Goal: Navigation & Orientation: Find specific page/section

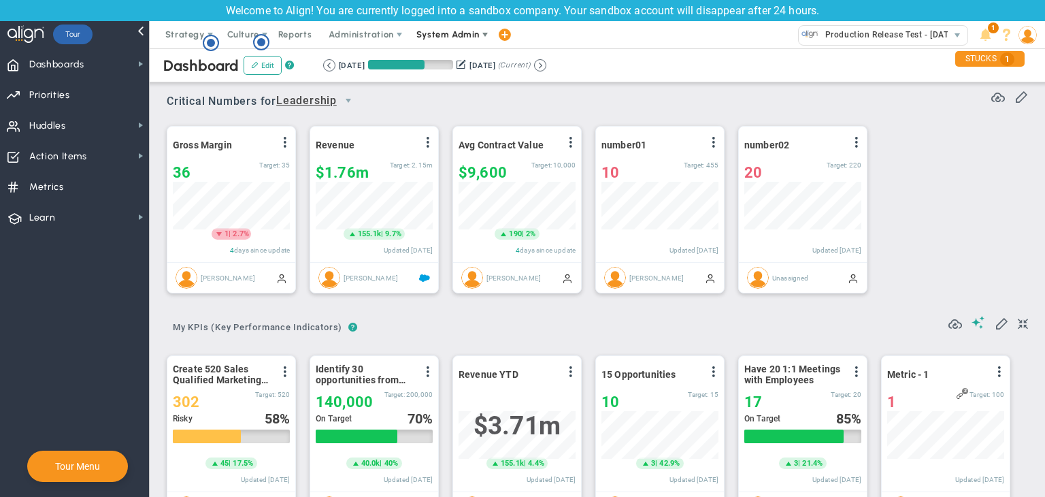
click at [444, 37] on span "System Admin" at bounding box center [448, 34] width 63 height 10
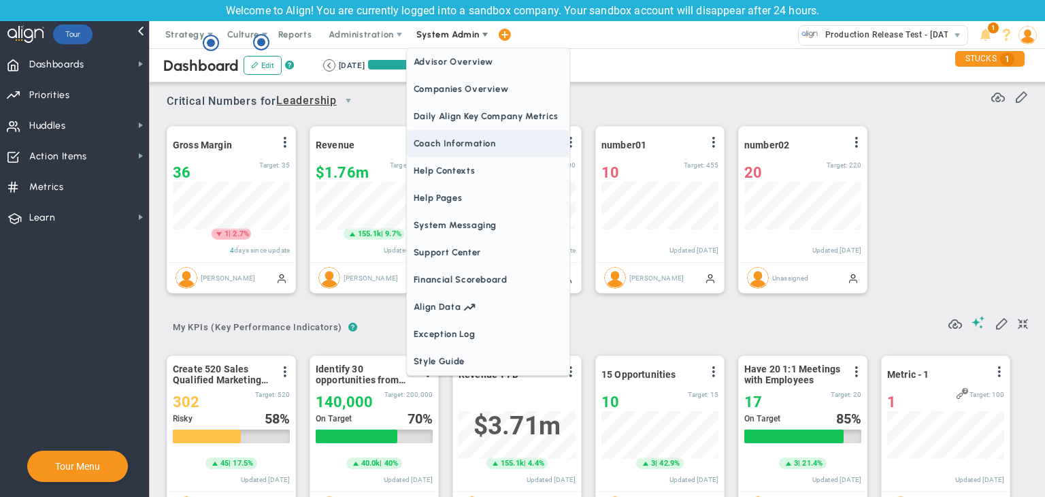
click at [476, 150] on span "Coach Information" at bounding box center [488, 143] width 163 height 27
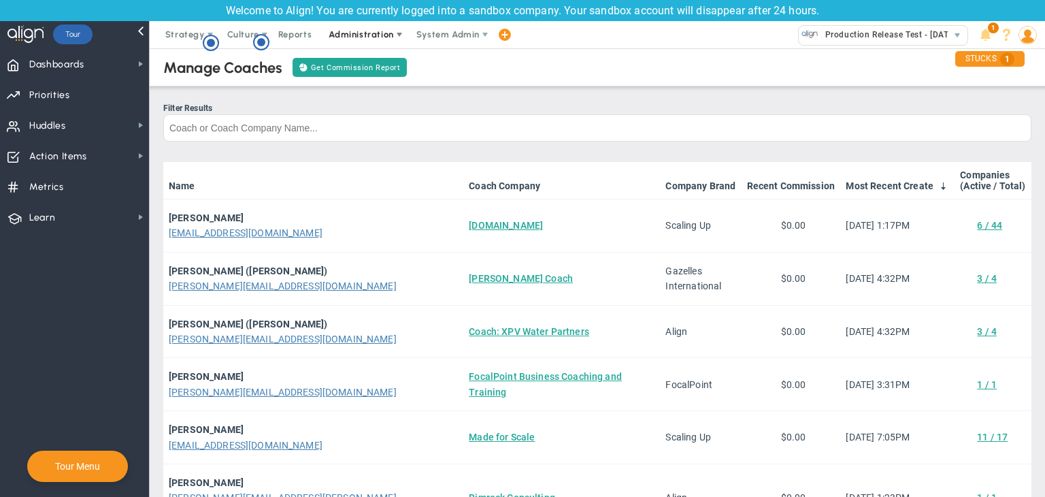
click at [372, 39] on span "Administration" at bounding box center [362, 34] width 87 height 27
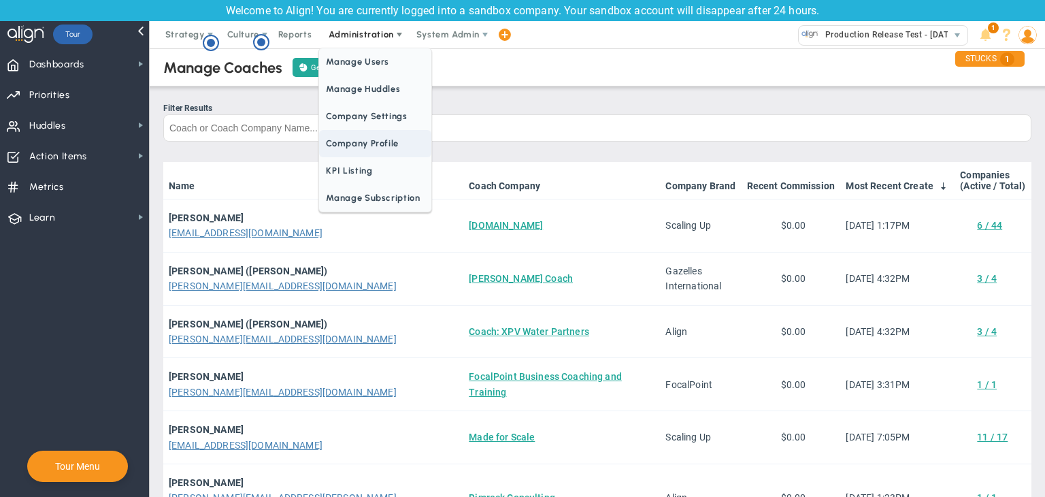
click at [410, 147] on span "Company Profile" at bounding box center [375, 143] width 112 height 27
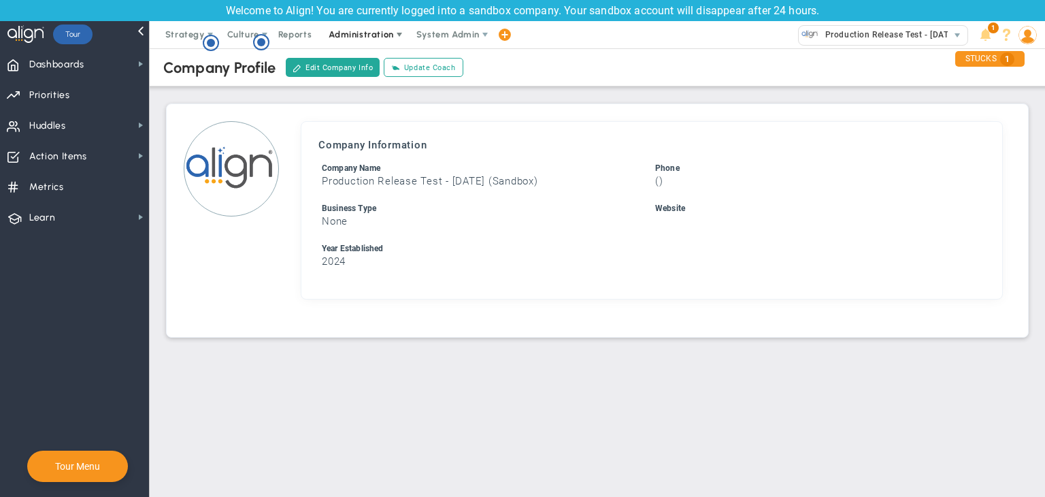
click at [370, 30] on span "Administration" at bounding box center [361, 34] width 65 height 10
click at [110, 60] on span "Dashboards Dashboards" at bounding box center [74, 63] width 149 height 31
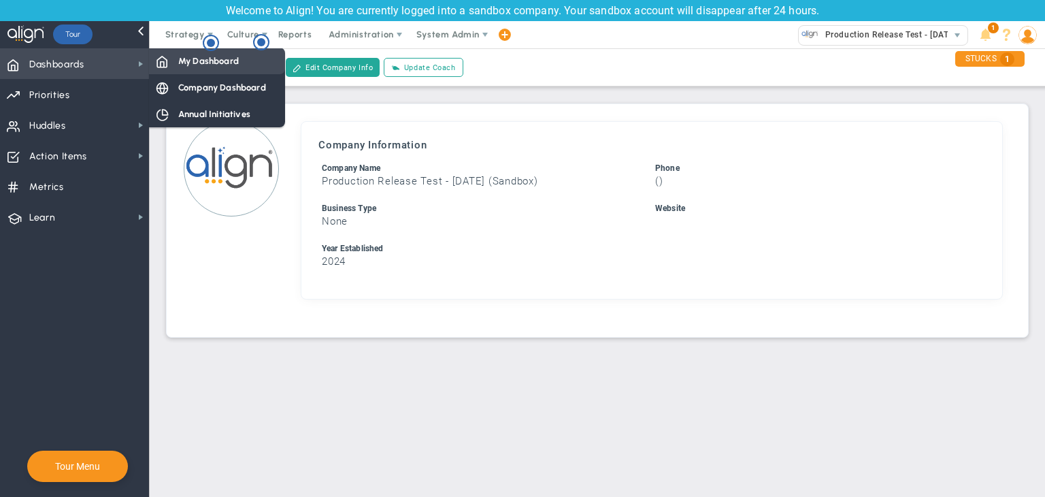
click at [176, 64] on div "My Dashboard" at bounding box center [217, 61] width 136 height 27
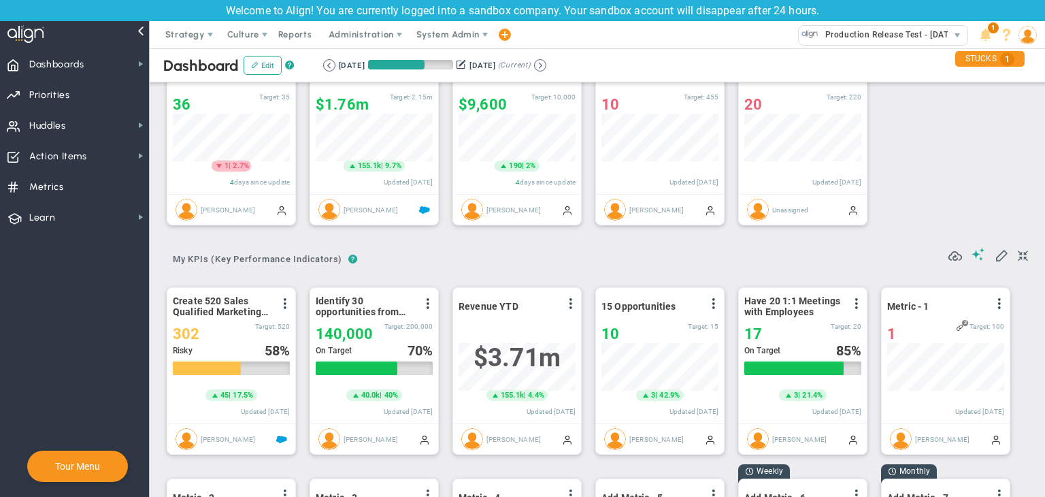
scroll to position [680573, 680504]
click at [428, 42] on span "System Admin" at bounding box center [449, 34] width 86 height 27
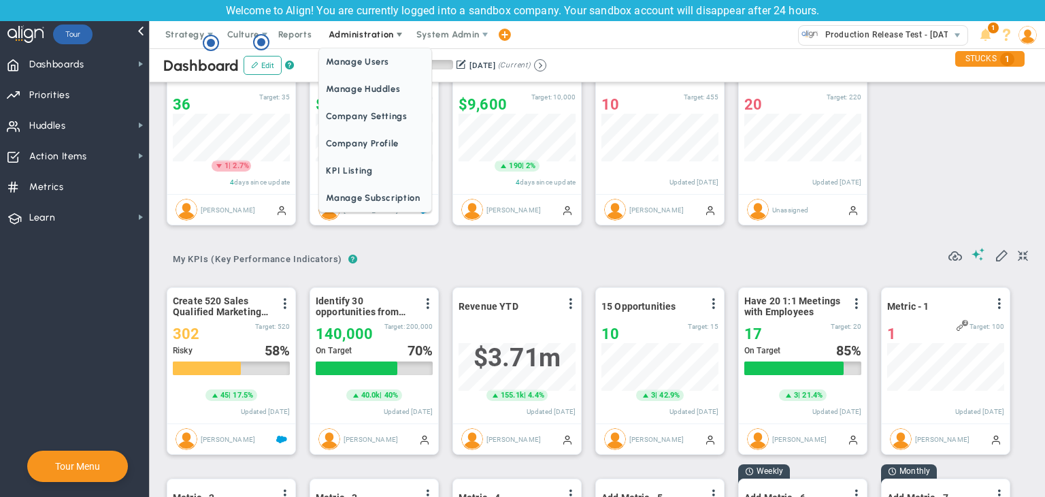
click at [375, 31] on span "Administration" at bounding box center [361, 34] width 65 height 10
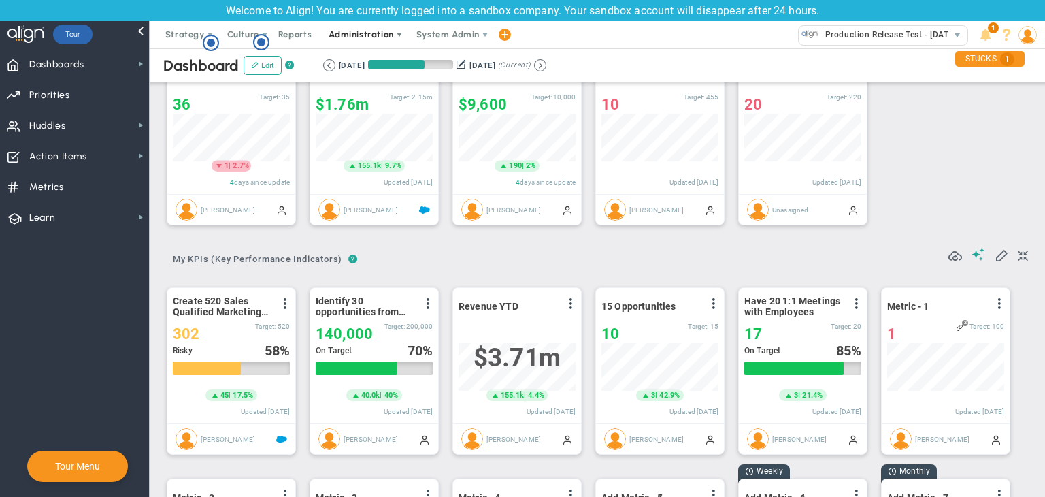
click at [375, 31] on span "Administration" at bounding box center [361, 34] width 65 height 10
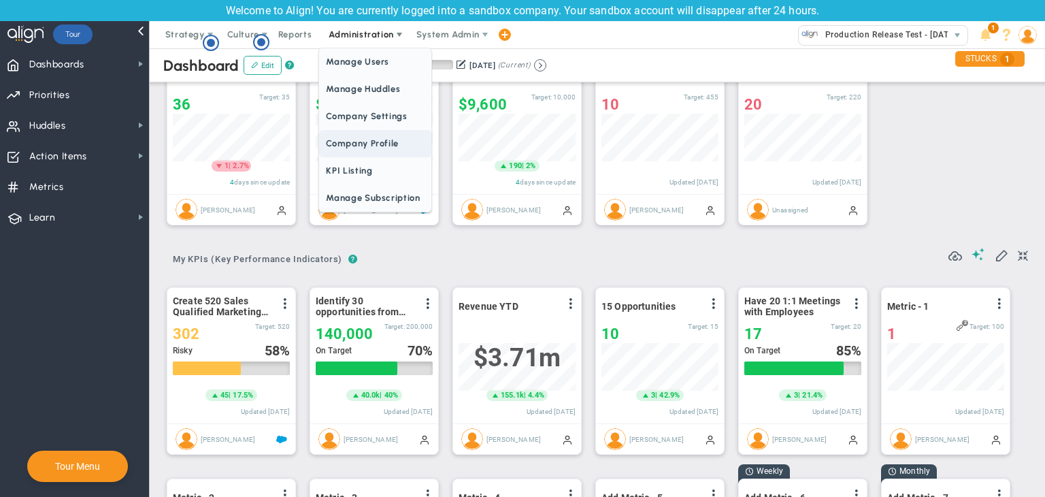
click at [374, 152] on span "Company Profile" at bounding box center [375, 143] width 112 height 27
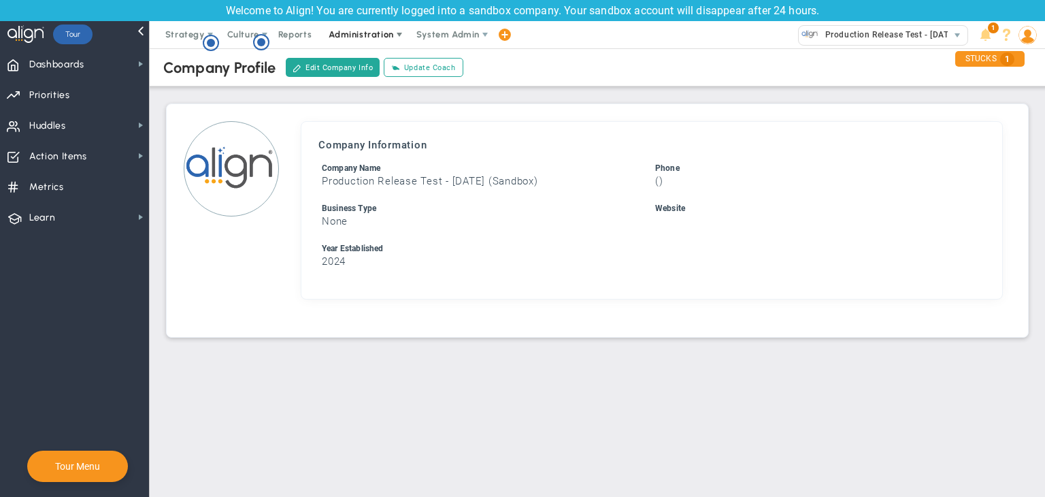
click at [357, 44] on span "Administration" at bounding box center [362, 34] width 87 height 27
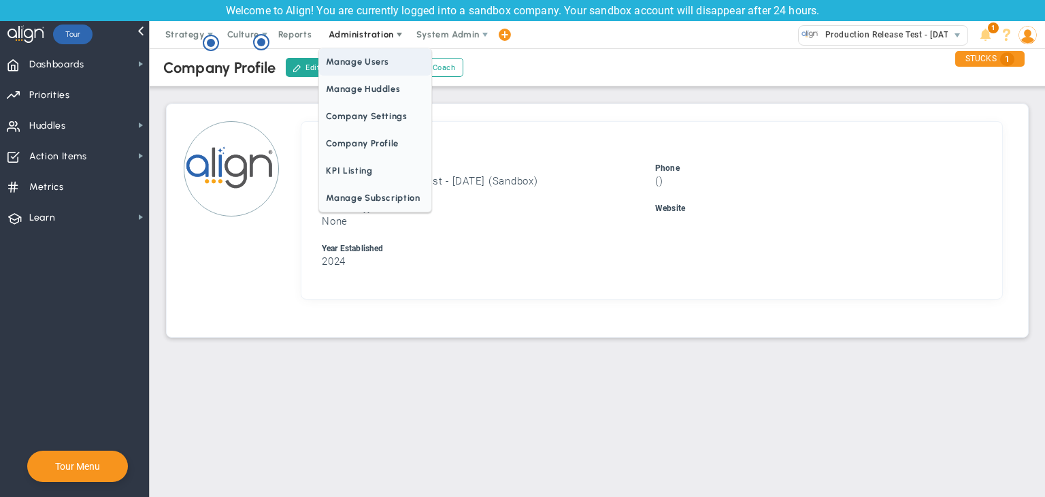
click at [365, 61] on span "Manage Users" at bounding box center [375, 61] width 112 height 27
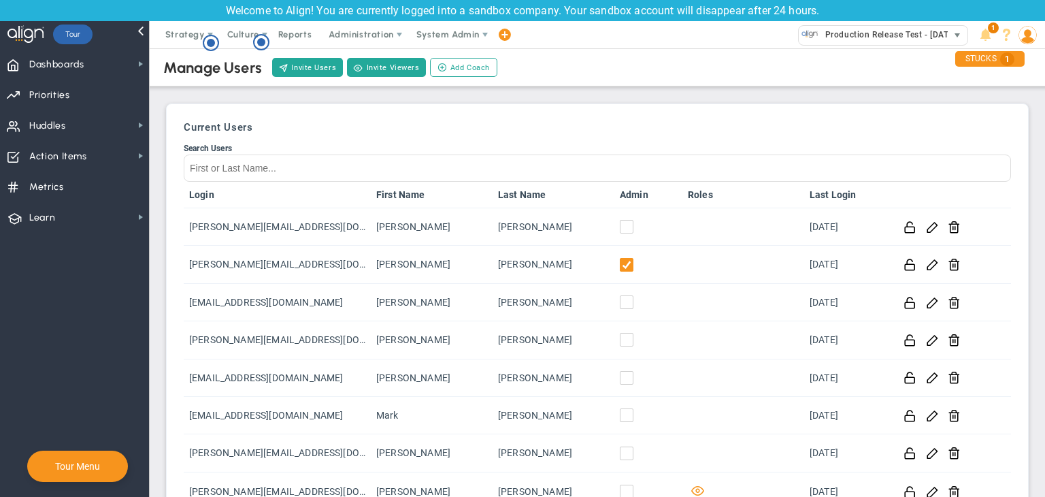
click at [892, 31] on span "Production Release Test - [DATE] (Sandbox)" at bounding box center [910, 35] width 182 height 18
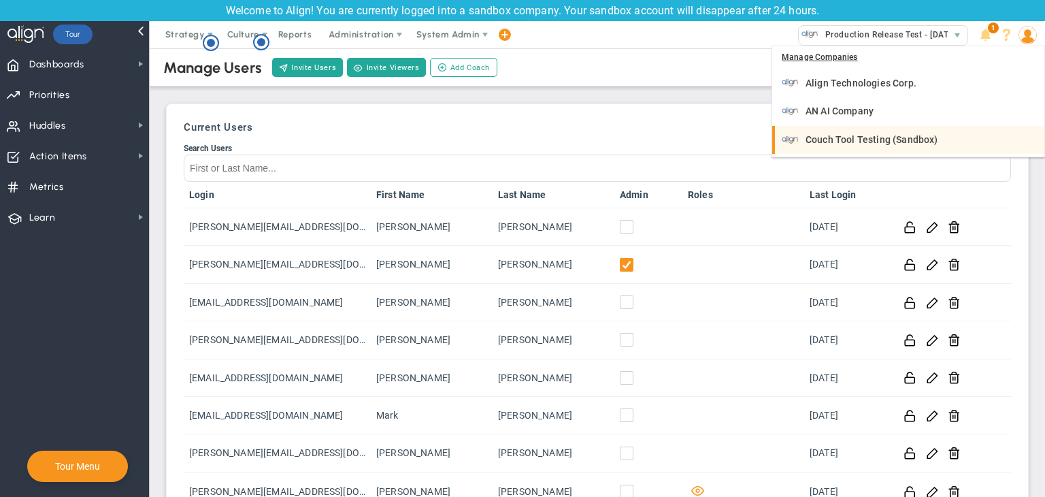
click at [868, 137] on span "Couch Tool Testing (Sandbox)" at bounding box center [872, 140] width 132 height 10
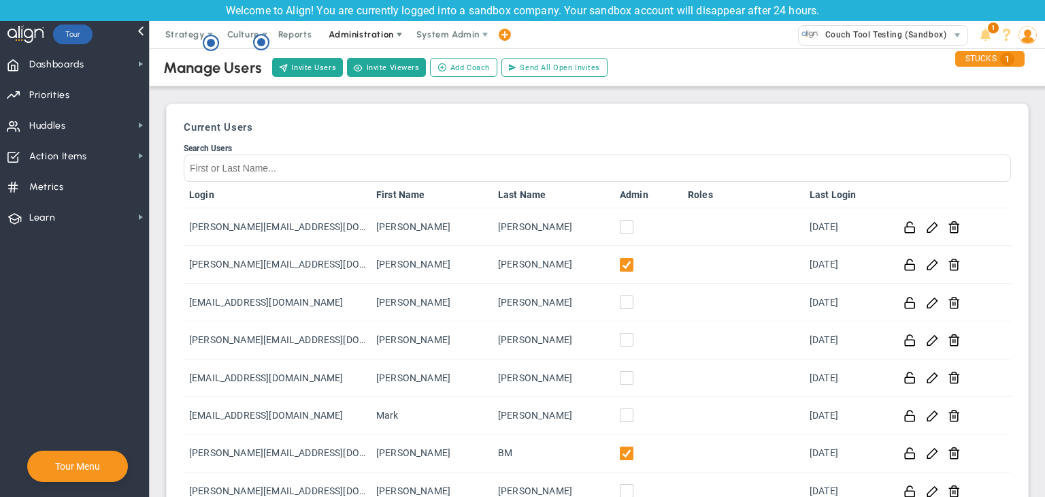
click at [373, 39] on span "Administration" at bounding box center [361, 34] width 65 height 10
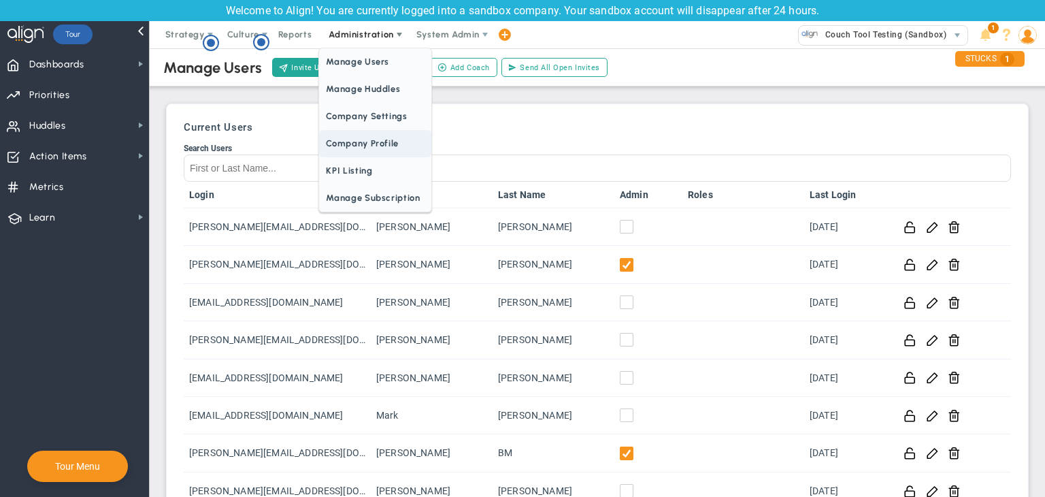
click at [359, 146] on span "Company Profile" at bounding box center [375, 143] width 112 height 27
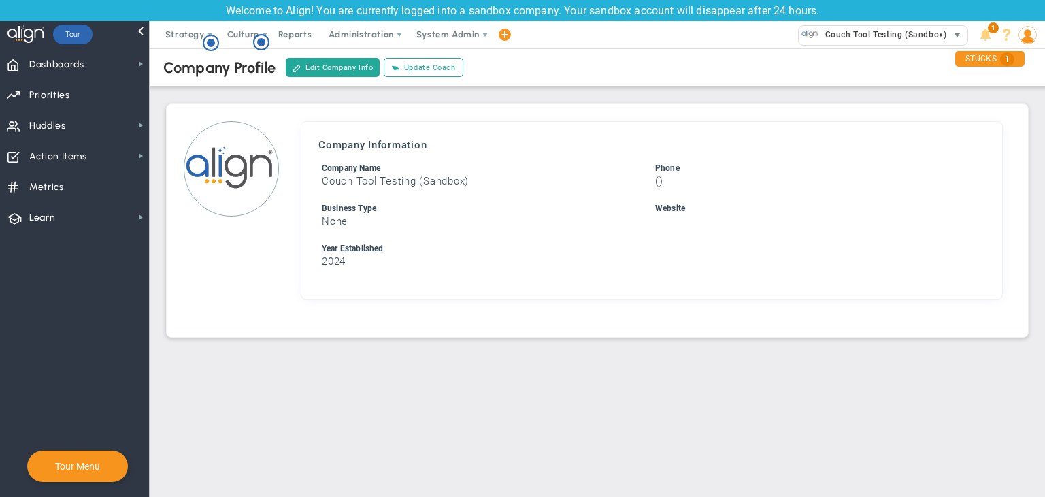
click at [875, 44] on span "Couch Tool Testing (Sandbox)" at bounding box center [873, 35] width 149 height 19
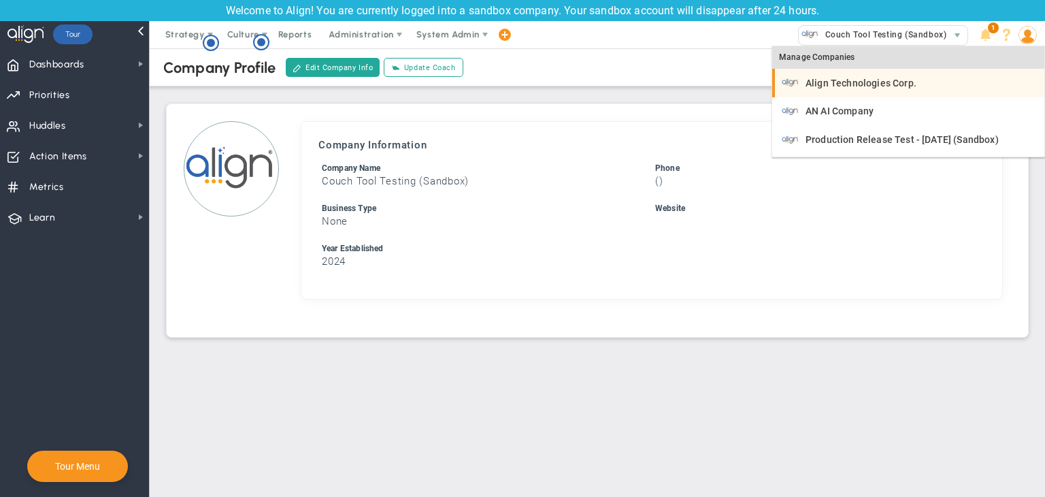
click at [859, 82] on span "Align Technologies Corp." at bounding box center [861, 83] width 111 height 10
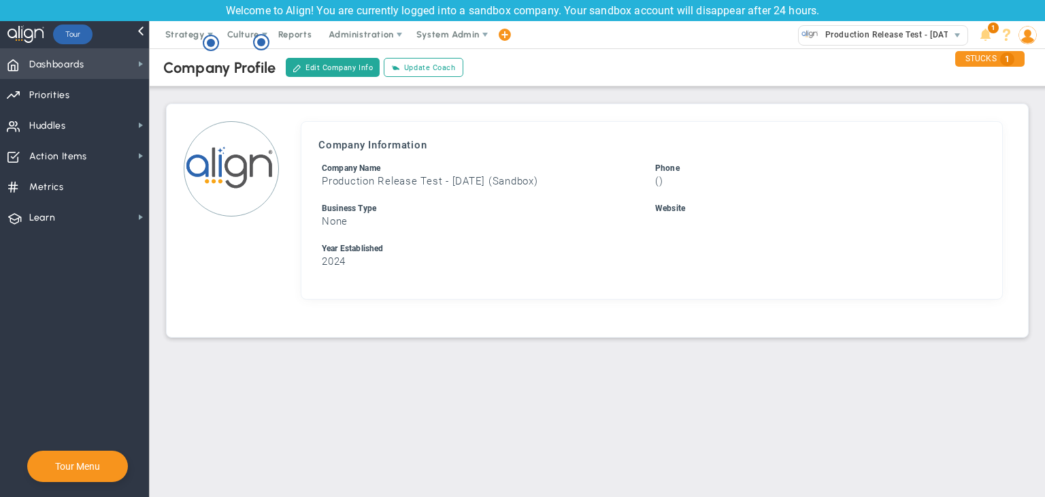
click at [109, 69] on span "Dashboards Dashboards" at bounding box center [74, 63] width 149 height 31
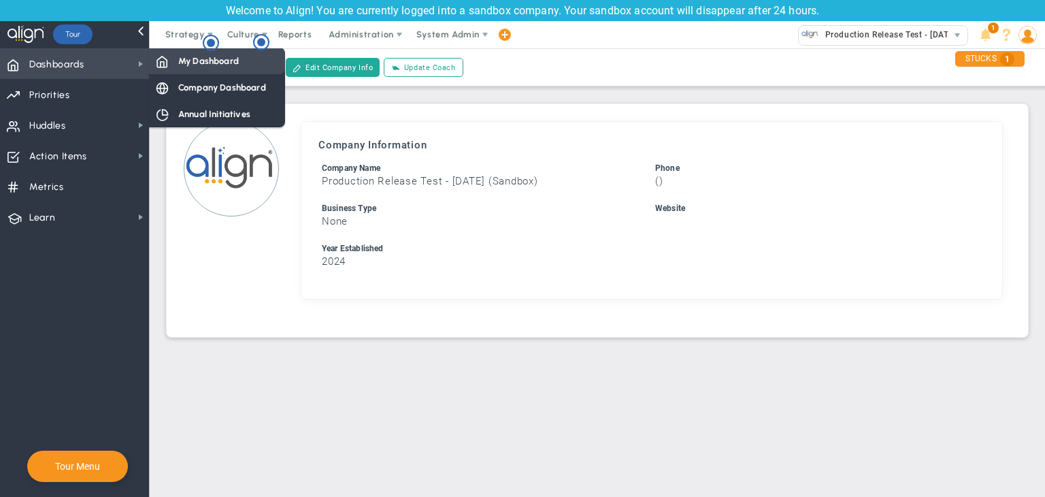
click at [184, 66] on span "My Dashboard" at bounding box center [208, 60] width 61 height 13
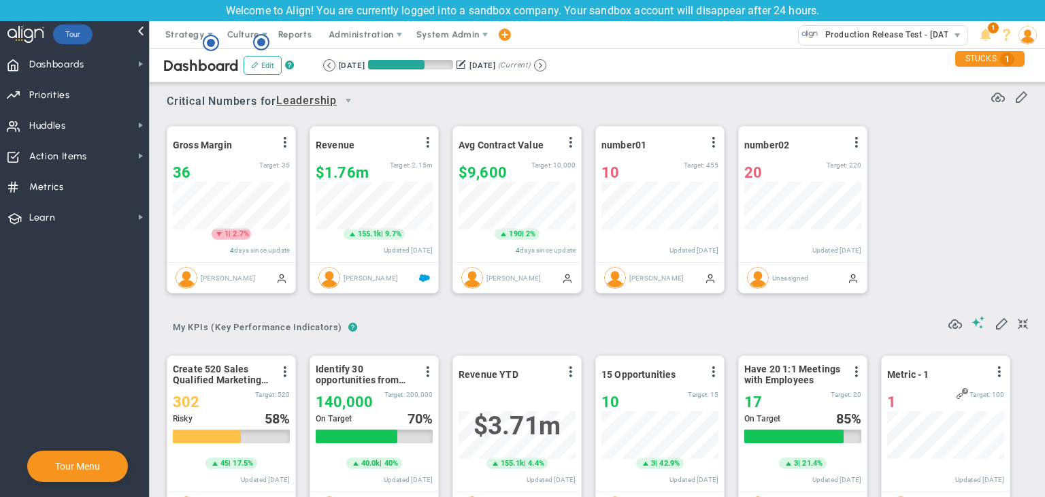
click at [65, 47] on div "Tour" at bounding box center [72, 34] width 39 height 27
drag, startPoint x: 63, startPoint y: 61, endPoint x: 67, endPoint y: 141, distance: 79.7
click at [67, 140] on ul "Dashboards Dashboards My Dashboard Company Dashboard Annual Initiatives" at bounding box center [74, 140] width 149 height 184
